Goal: Task Accomplishment & Management: Manage account settings

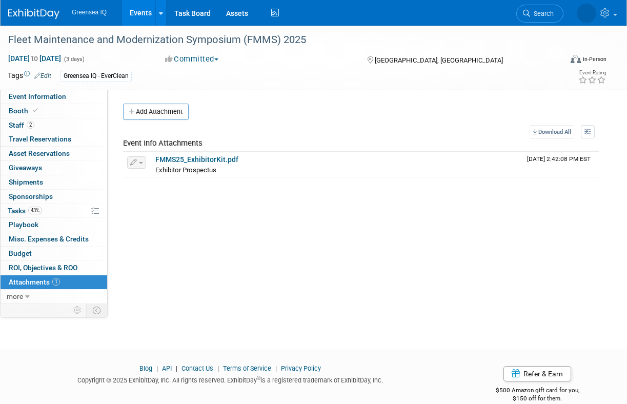
click at [143, 9] on link "Events" at bounding box center [140, 13] width 37 height 26
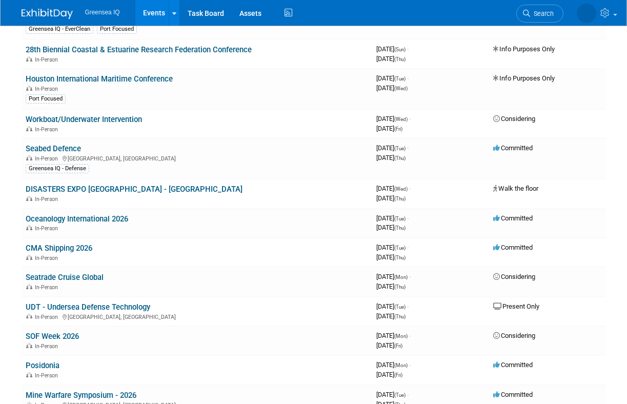
scroll to position [403, 0]
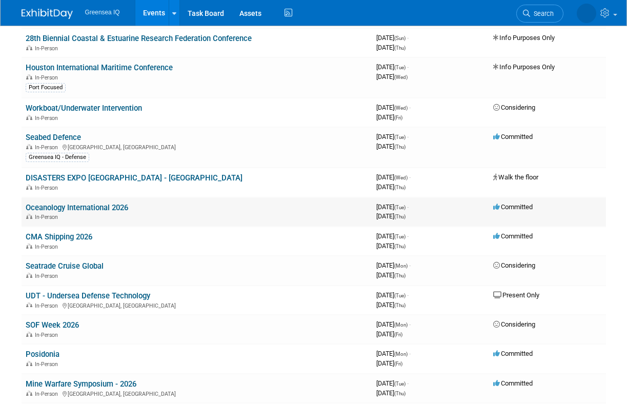
click at [78, 209] on link "Oceanology International 2026" at bounding box center [77, 207] width 103 height 9
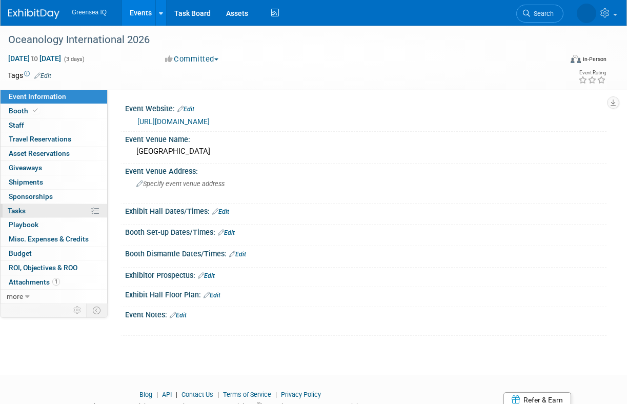
click at [26, 211] on span "Tasks 0%" at bounding box center [17, 211] width 18 height 8
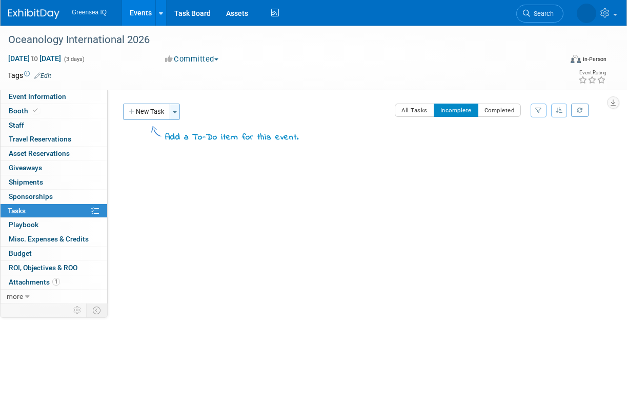
click at [176, 110] on button "Toggle Dropdown" at bounding box center [175, 112] width 10 height 16
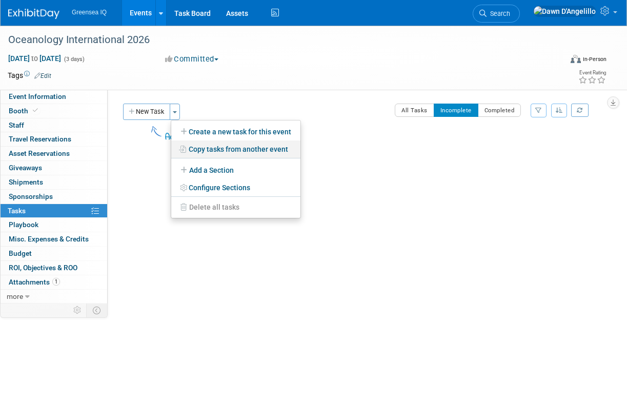
click at [200, 148] on link "Copy tasks from another event" at bounding box center [235, 149] width 129 height 17
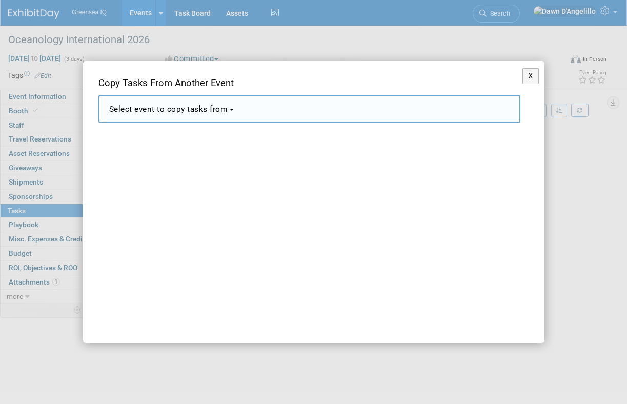
click at [198, 107] on span "Select event to copy tasks from" at bounding box center [168, 109] width 119 height 9
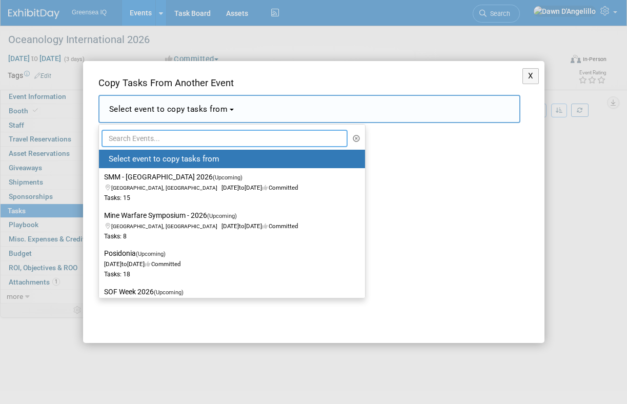
click at [171, 136] on input "text" at bounding box center [225, 138] width 247 height 17
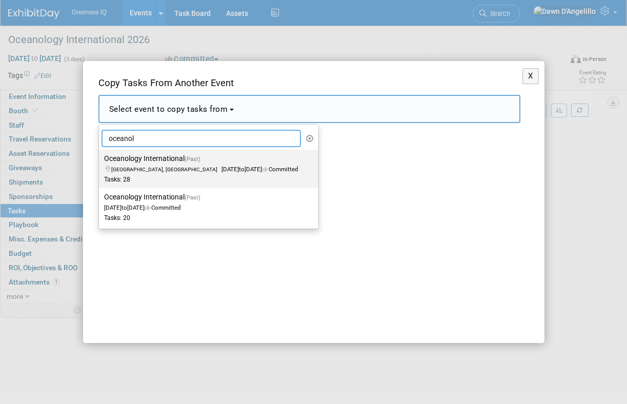
type input "oceanol"
click at [158, 171] on span "[GEOGRAPHIC_DATA], [GEOGRAPHIC_DATA]" at bounding box center [166, 169] width 110 height 7
click at [101, 162] on input "Oceanology International (Past) [GEOGRAPHIC_DATA], [GEOGRAPHIC_DATA] [DATE] to …" at bounding box center [97, 158] width 7 height 7
select select "11063911"
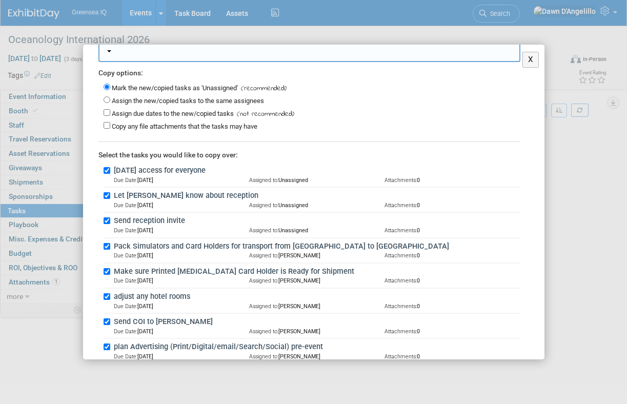
scroll to position [85, 0]
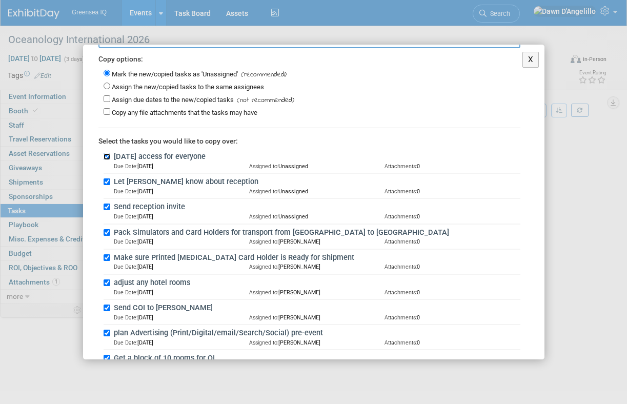
click at [106, 153] on input "[DATE] access for everyone" at bounding box center [107, 156] width 7 height 7
checkbox input "false"
click at [107, 181] on input "Let [PERSON_NAME] know about reception" at bounding box center [107, 182] width 7 height 7
checkbox input "false"
click at [105, 204] on input "Send reception invite" at bounding box center [107, 207] width 7 height 7
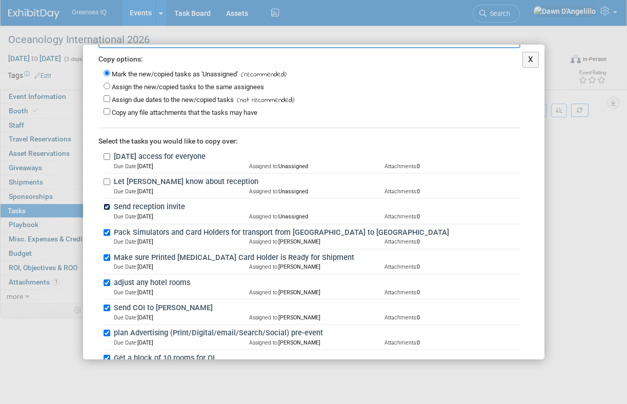
checkbox input "false"
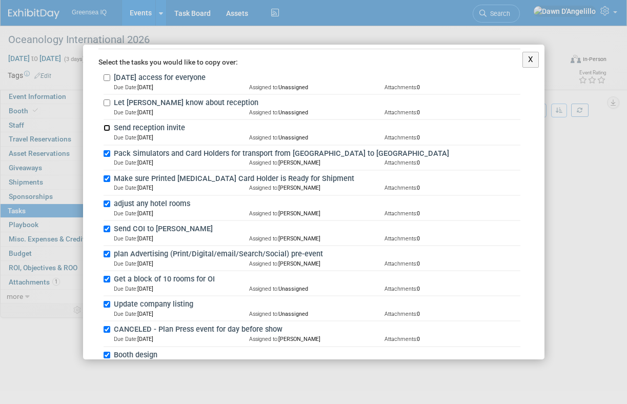
scroll to position [167, 0]
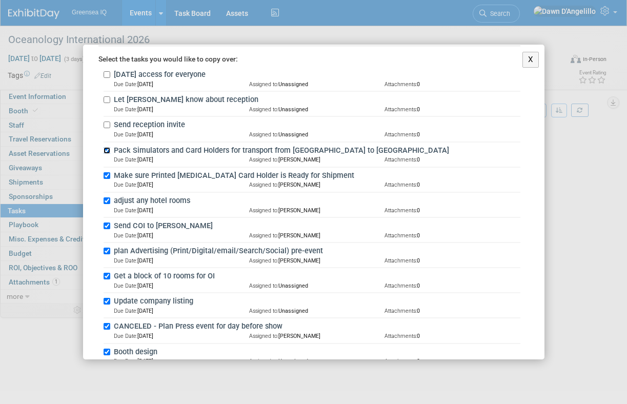
click at [107, 147] on input "Pack Simulators and Card Holders for transport from [GEOGRAPHIC_DATA] to [GEOGR…" at bounding box center [107, 150] width 7 height 7
checkbox input "false"
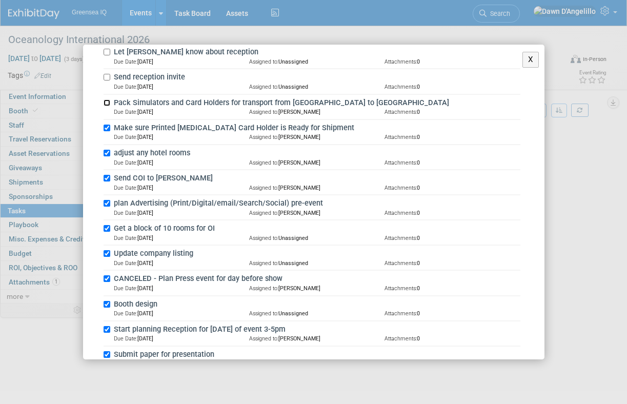
scroll to position [215, 0]
click at [106, 125] on input "Make sure Printed [MEDICAL_DATA] Card Holder is Ready for Shipment" at bounding box center [107, 127] width 7 height 7
checkbox input "false"
click at [107, 149] on input "adjust any hotel rooms" at bounding box center [107, 152] width 7 height 7
checkbox input "false"
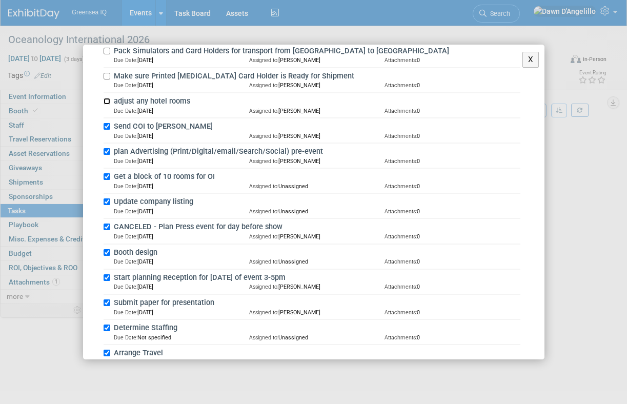
scroll to position [265, 0]
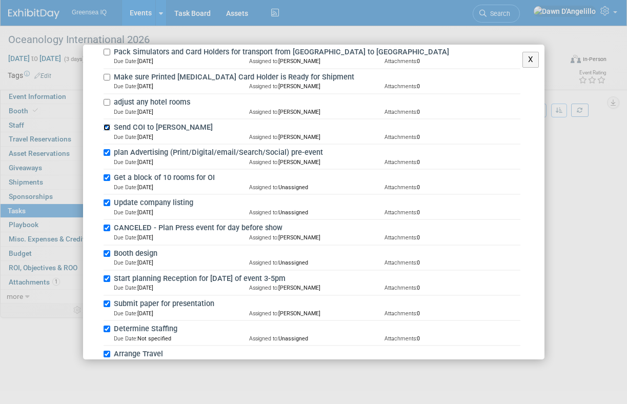
click at [107, 125] on input "Send COI to [PERSON_NAME]" at bounding box center [107, 127] width 7 height 7
checkbox input "false"
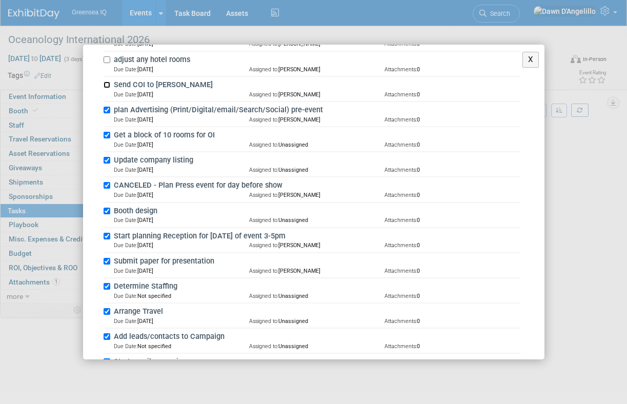
scroll to position [311, 0]
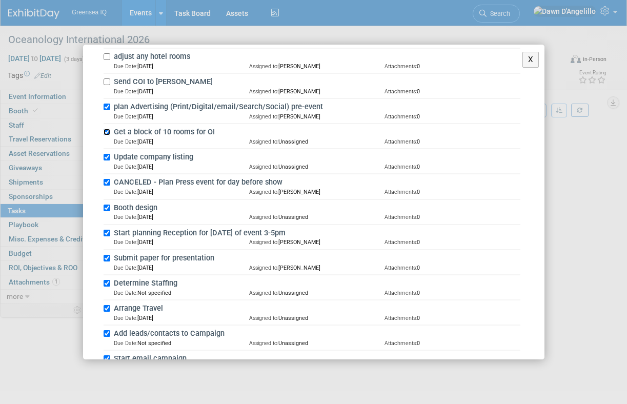
click at [107, 130] on input "Get a block of 10 rooms for OI" at bounding box center [107, 132] width 7 height 7
checkbox input "false"
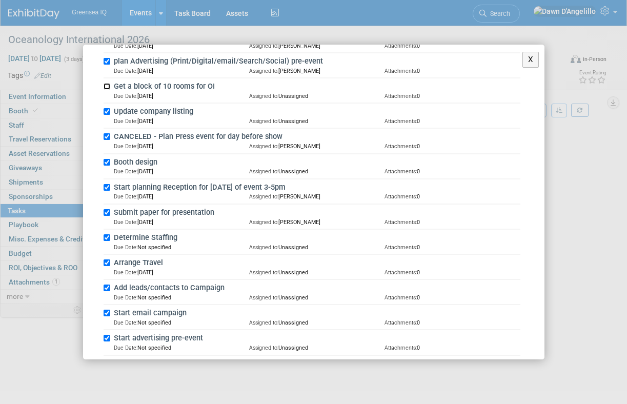
scroll to position [358, 0]
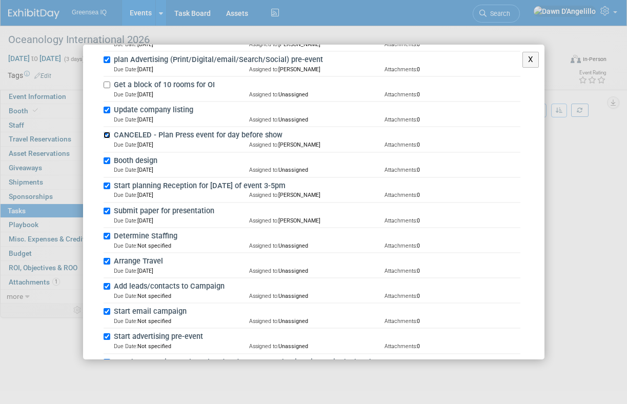
click at [107, 133] on input "CANCELED - Plan Press event for day before show" at bounding box center [107, 135] width 7 height 7
checkbox input "false"
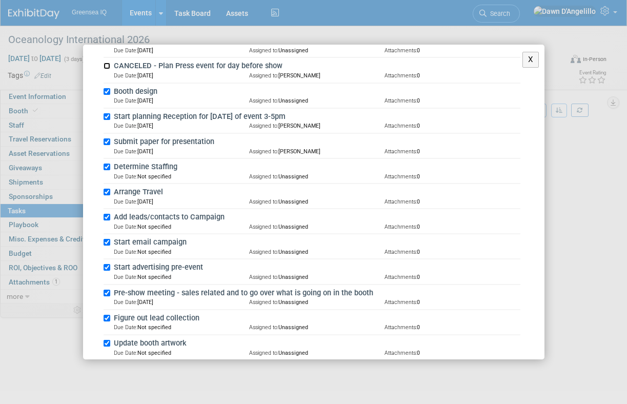
scroll to position [428, 0]
click at [107, 114] on input "Start planning Reception for [DATE] of event 3-5pm" at bounding box center [107, 116] width 7 height 7
checkbox input "false"
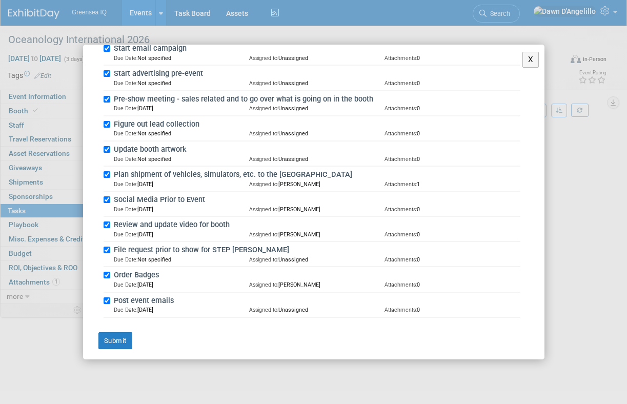
scroll to position [625, 0]
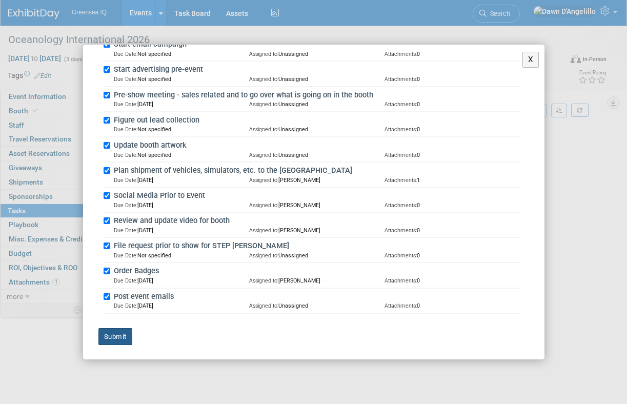
click at [115, 334] on button "Submit" at bounding box center [115, 336] width 34 height 17
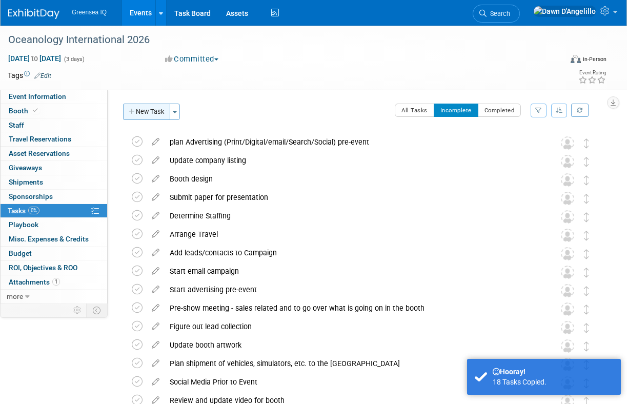
click at [153, 109] on button "New Task" at bounding box center [146, 112] width 47 height 16
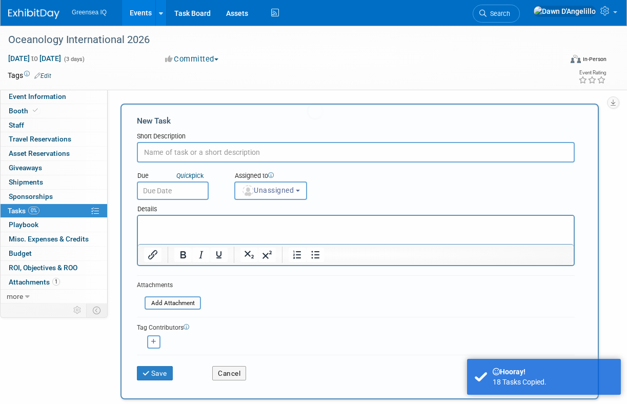
scroll to position [0, 0]
click at [198, 154] on input "text" at bounding box center [356, 152] width 438 height 21
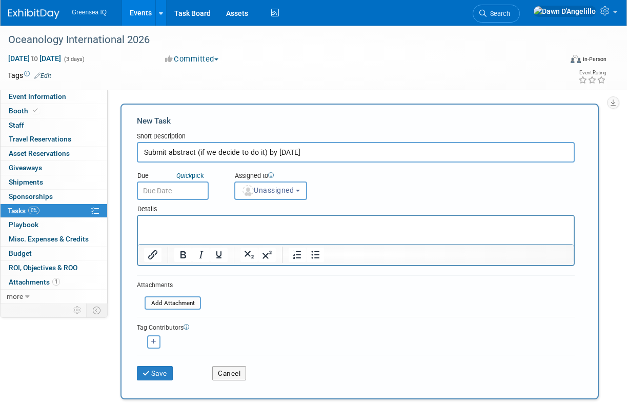
type input "Submit abstract (if we decide to do it) by [DATE]"
click at [184, 190] on input "text" at bounding box center [173, 191] width 72 height 18
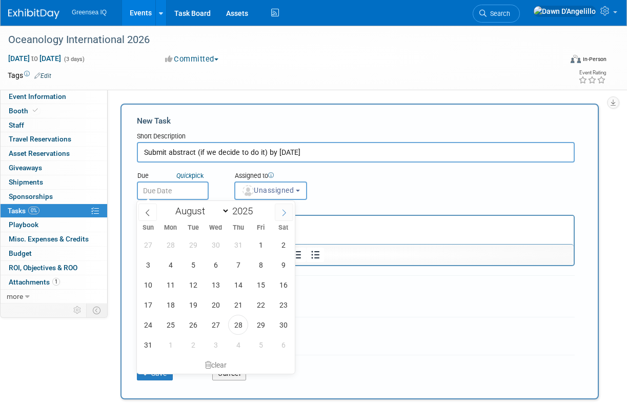
click at [283, 212] on icon at bounding box center [284, 212] width 7 height 7
select select "9"
click at [259, 244] on span "3" at bounding box center [261, 245] width 20 height 20
type input "[DATE]"
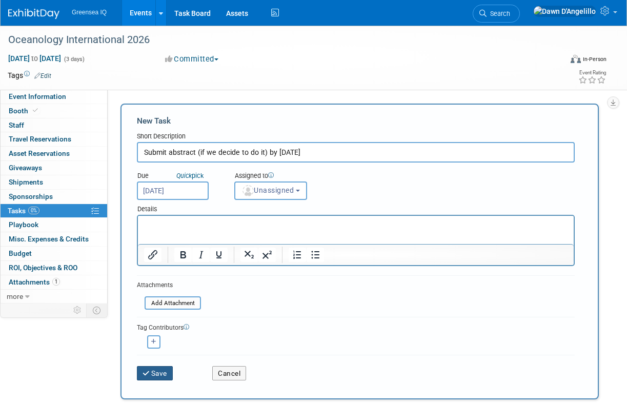
click at [157, 375] on button "Save" at bounding box center [155, 373] width 36 height 14
